Goal: Task Accomplishment & Management: Use online tool/utility

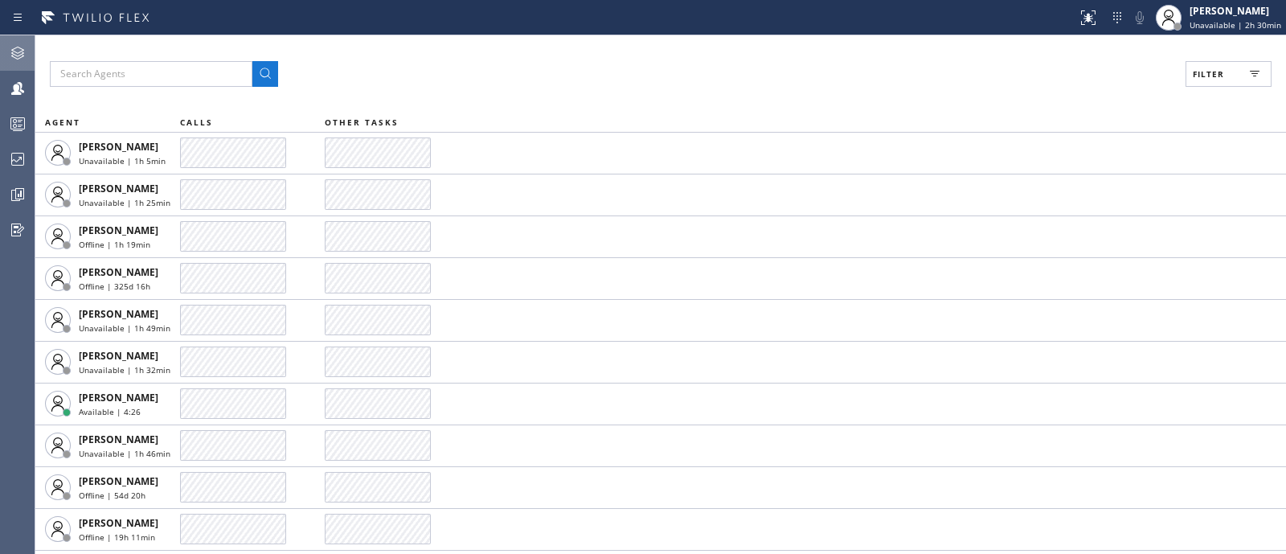
click at [27, 56] on icon at bounding box center [17, 52] width 19 height 19
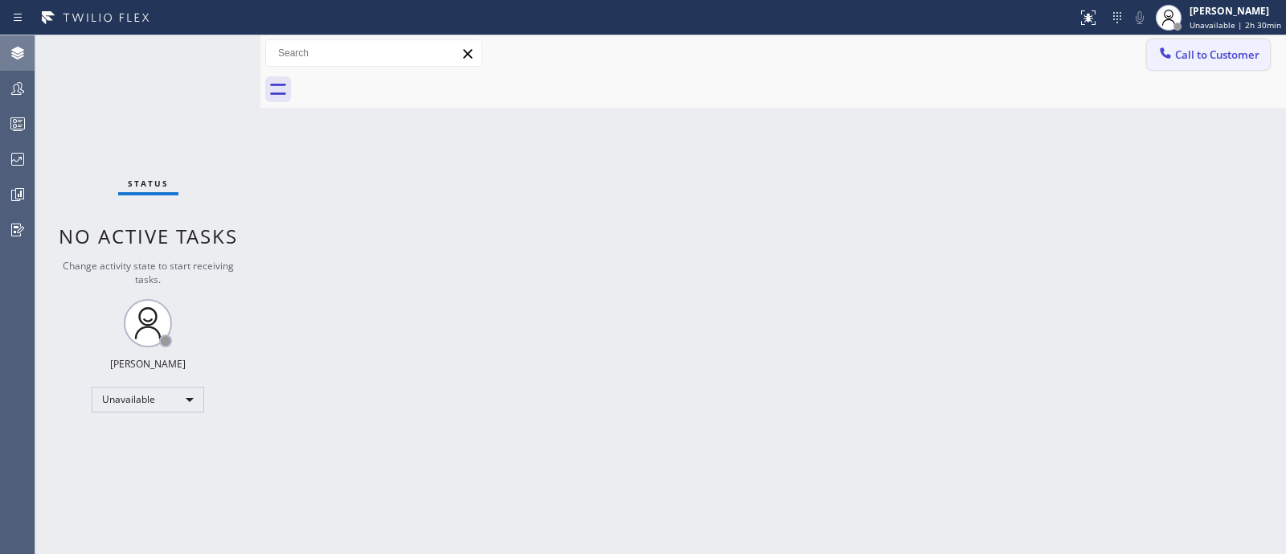
click at [1255, 53] on span "Call to Customer" at bounding box center [1217, 54] width 84 height 14
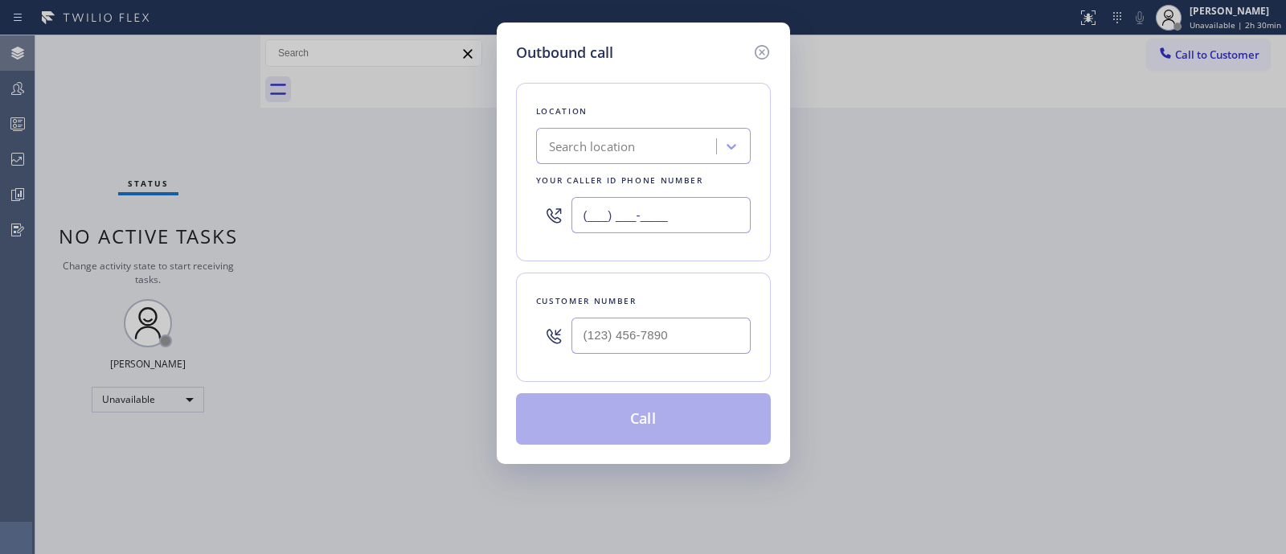
paste input "213) 600-7224"
click at [667, 215] on input "(___) ___-____" at bounding box center [661, 215] width 179 height 36
type input "[PHONE_NUMBER]"
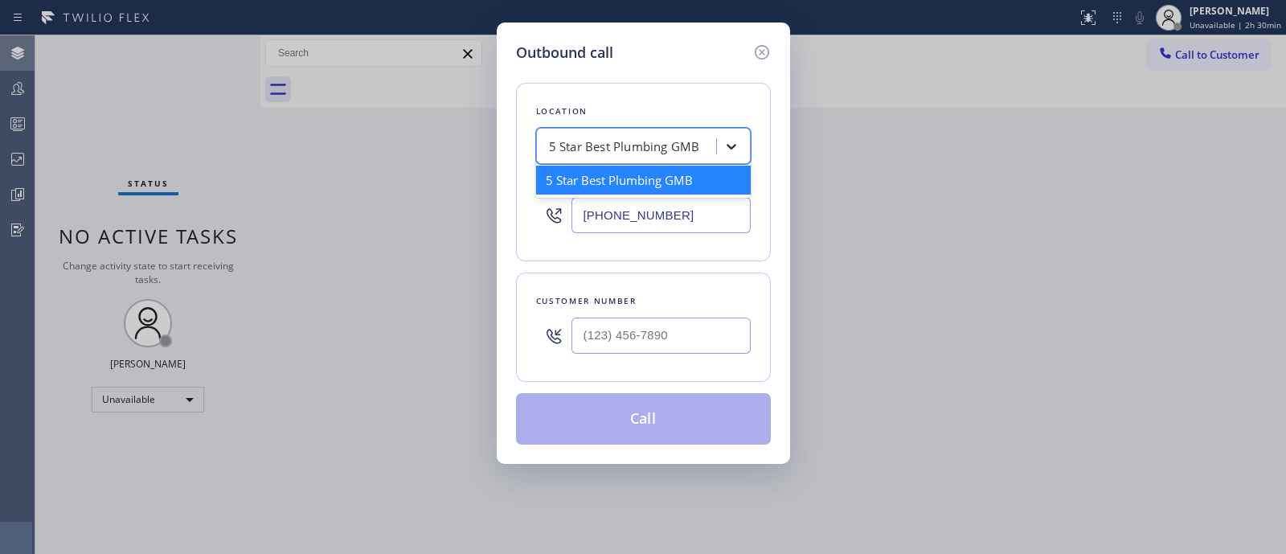
click at [739, 150] on icon at bounding box center [731, 146] width 16 height 16
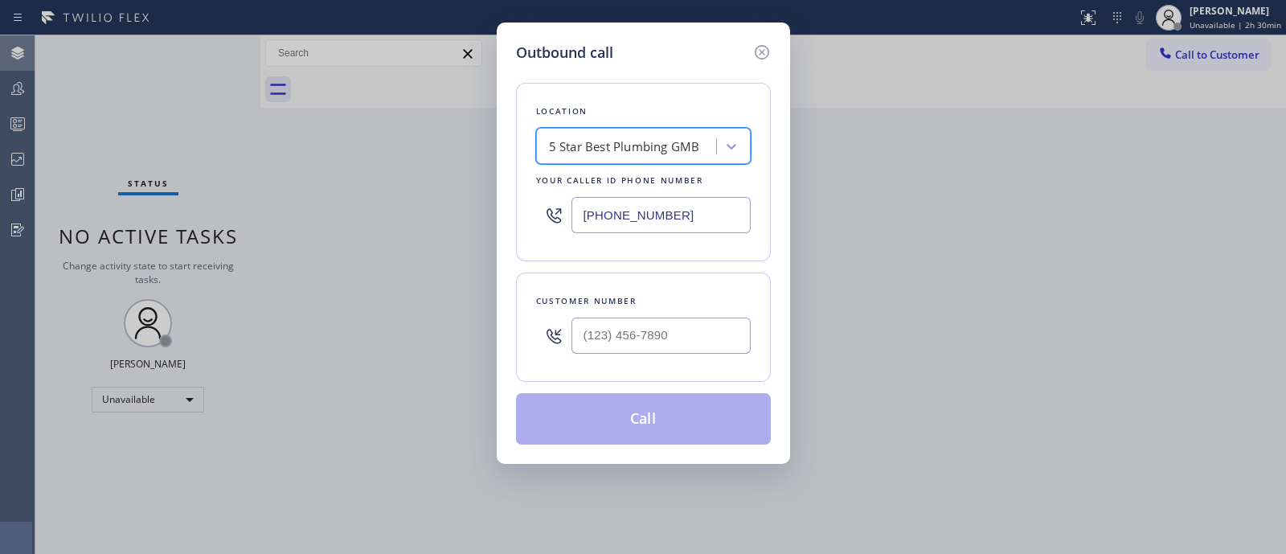
drag, startPoint x: 739, startPoint y: 150, endPoint x: 189, endPoint y: -122, distance: 613.3
click at [189, 0] on html "Status report No issues detected If you experience an issue, please download th…" at bounding box center [643, 277] width 1286 height 554
click at [761, 46] on icon at bounding box center [761, 52] width 19 height 19
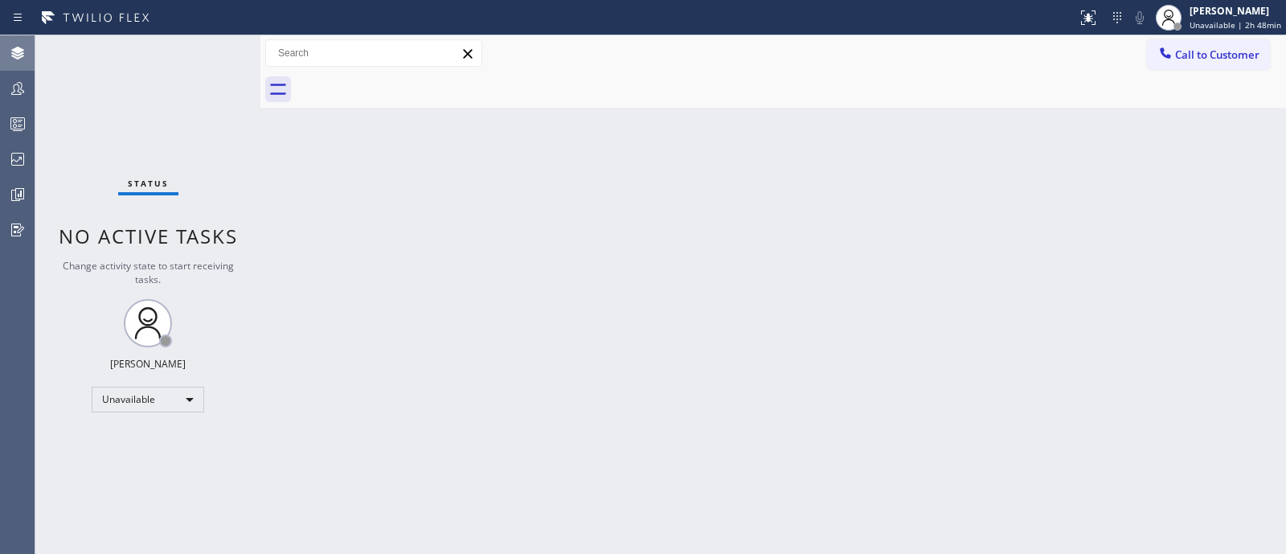
click at [1171, 305] on div "Back to Dashboard Change Sender ID Customers Technicians Select a contact Outbo…" at bounding box center [773, 294] width 1026 height 518
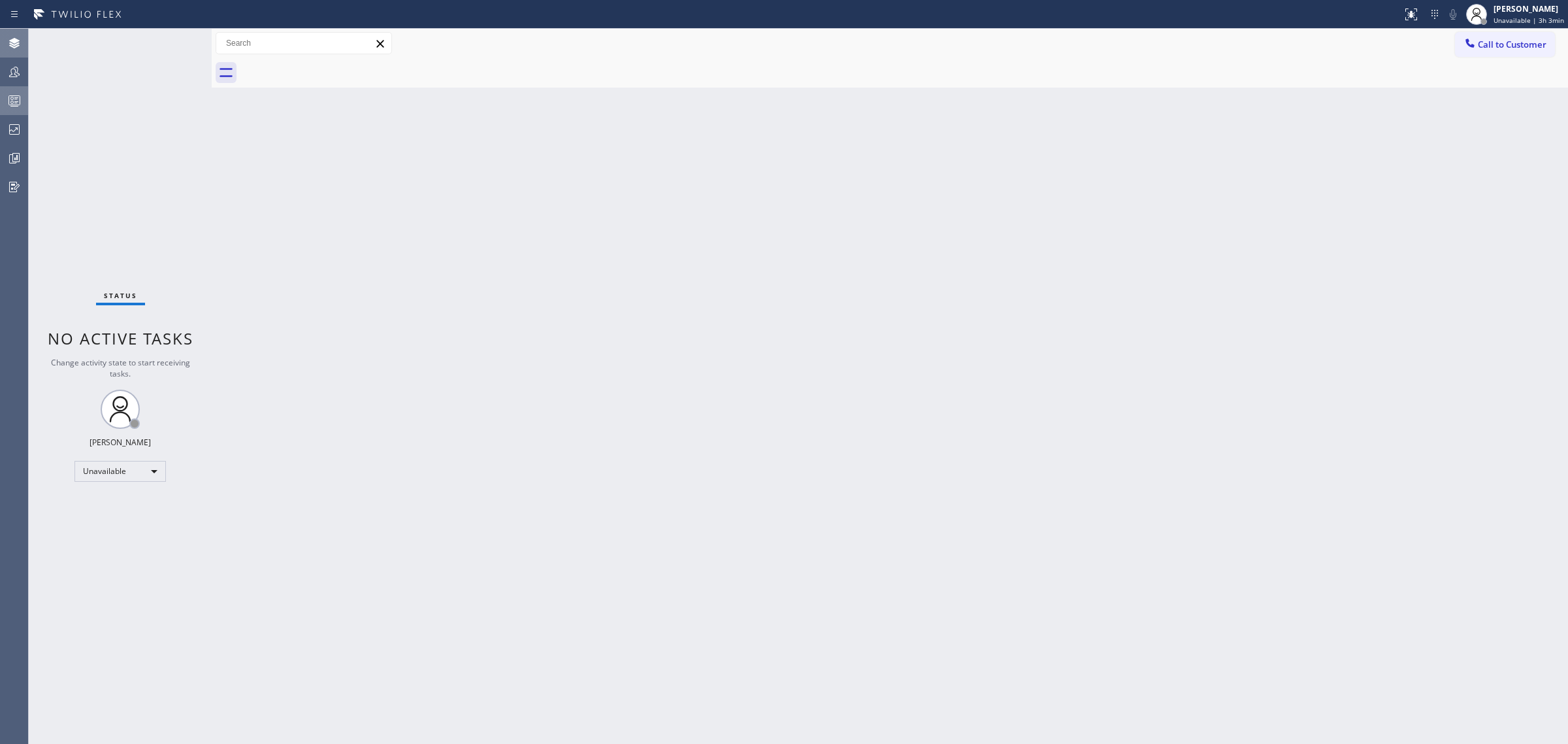
click at [11, 96] on rect at bounding box center [15, 100] width 11 height 9
